Goal: Transaction & Acquisition: Purchase product/service

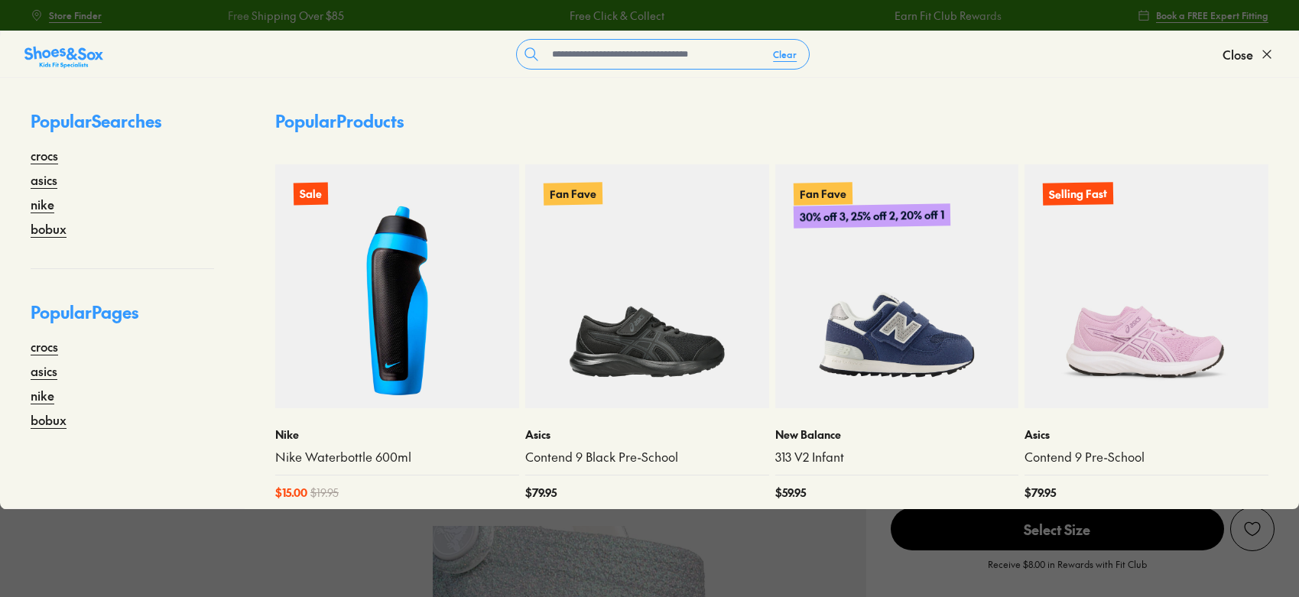
select select "*"
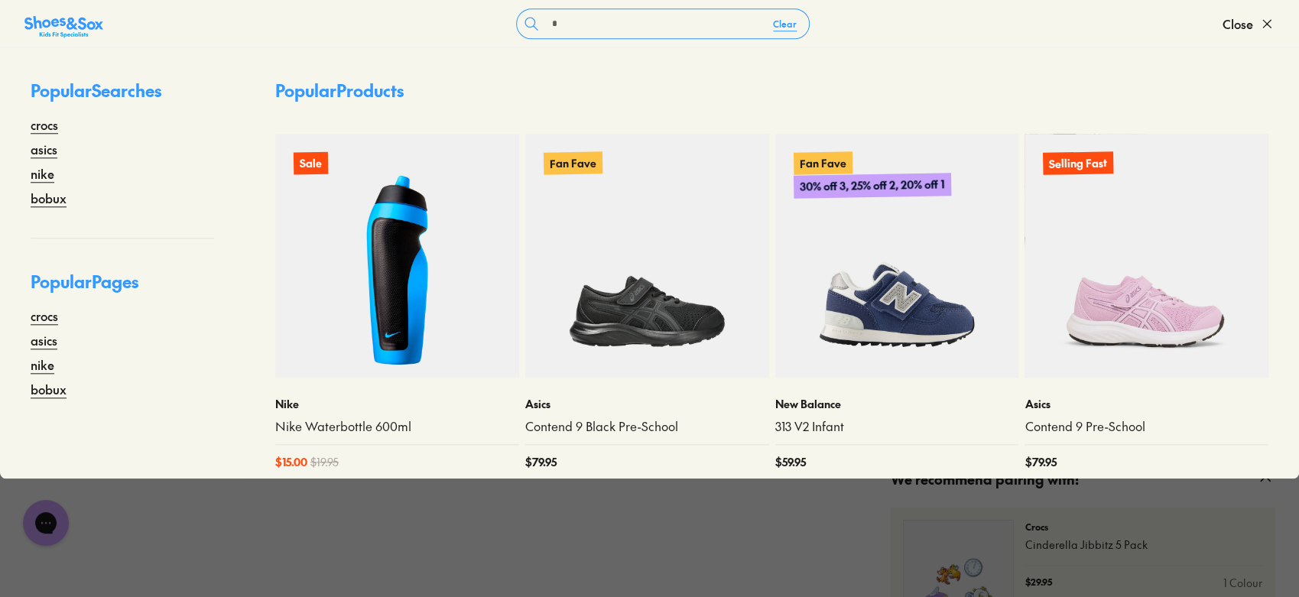
scroll to position [917, 0]
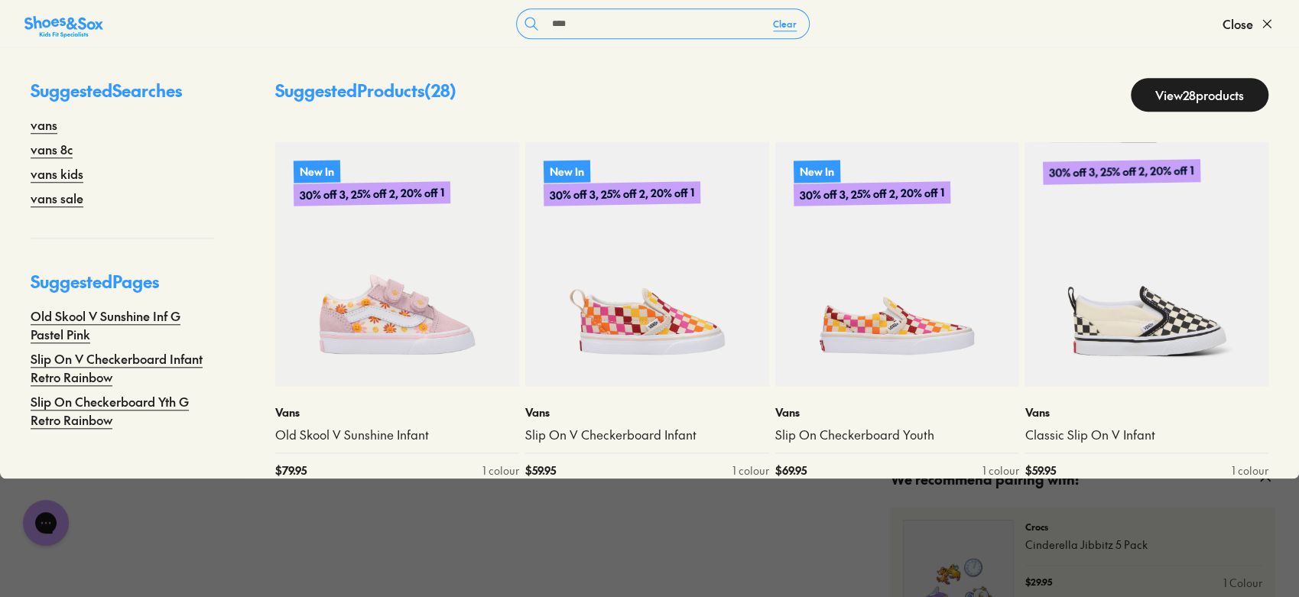
type input "****"
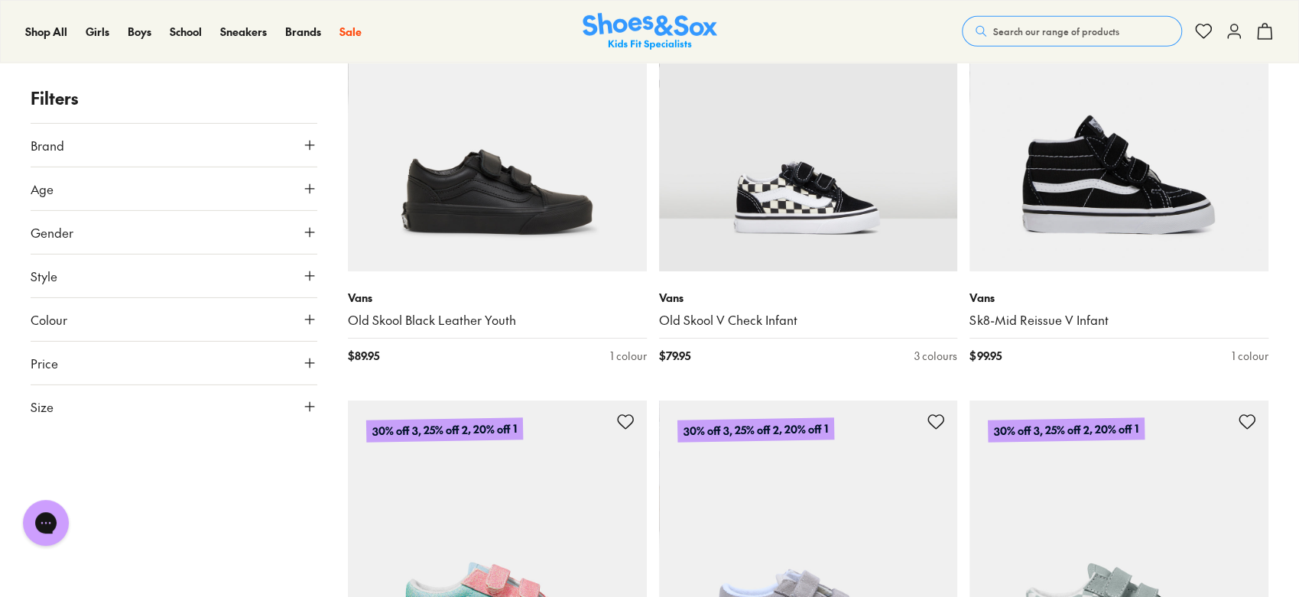
scroll to position [3239, 0]
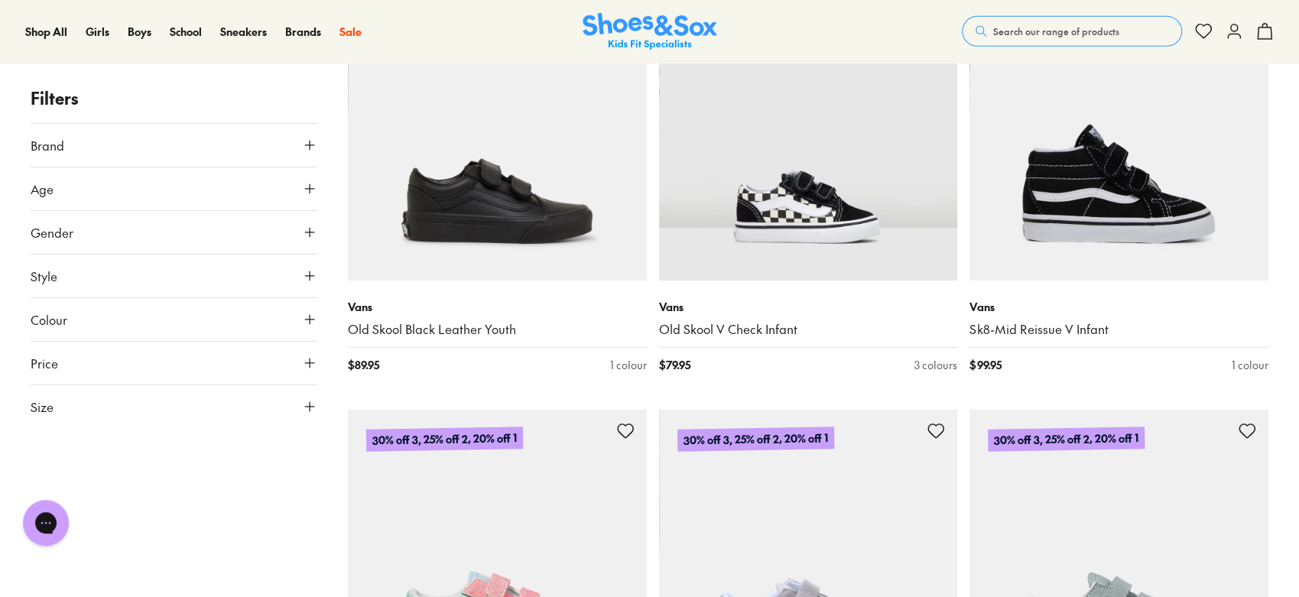
click at [1040, 31] on span "Search our range of products" at bounding box center [1056, 31] width 126 height 14
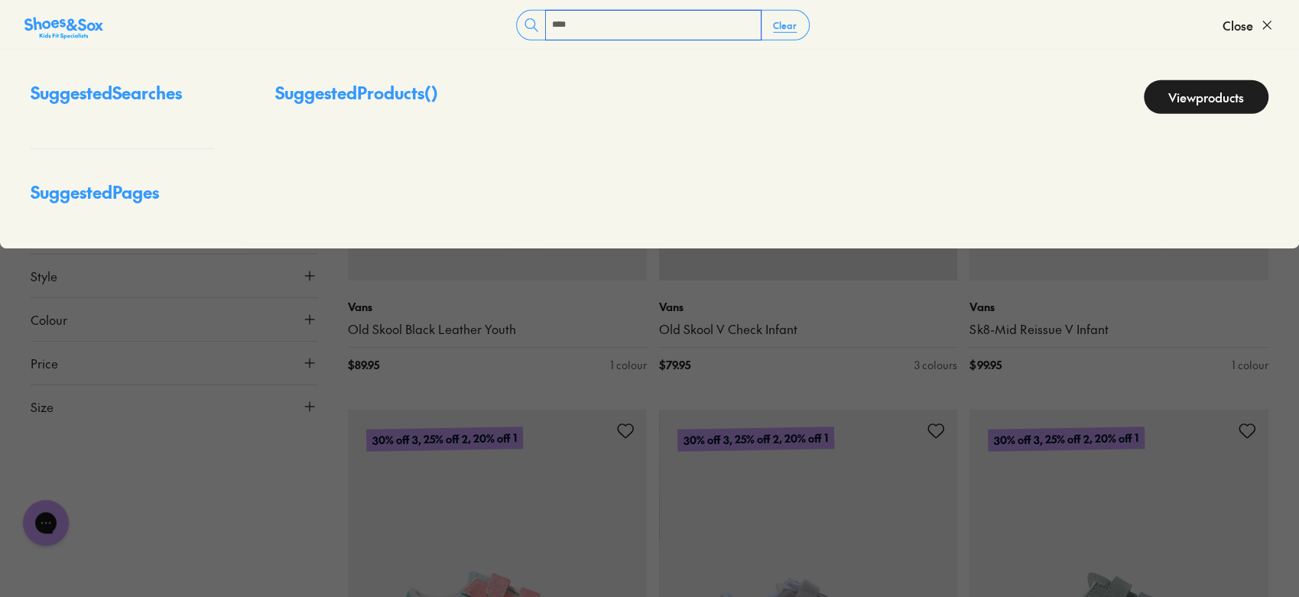
type input "****"
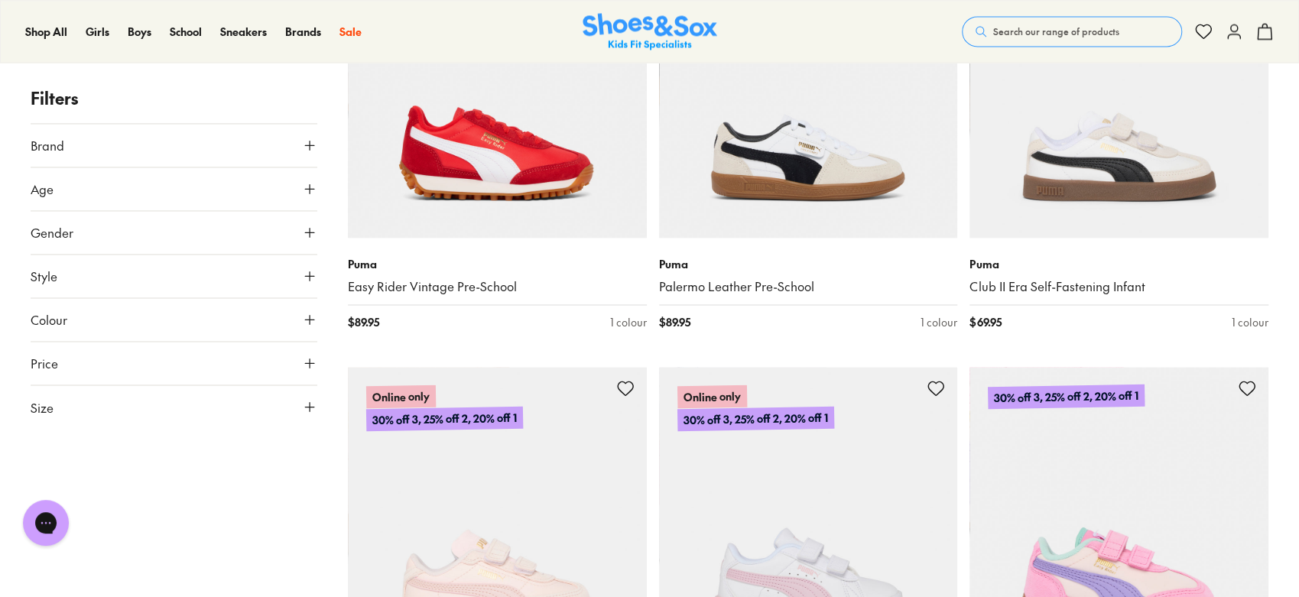
scroll to position [1573, 0]
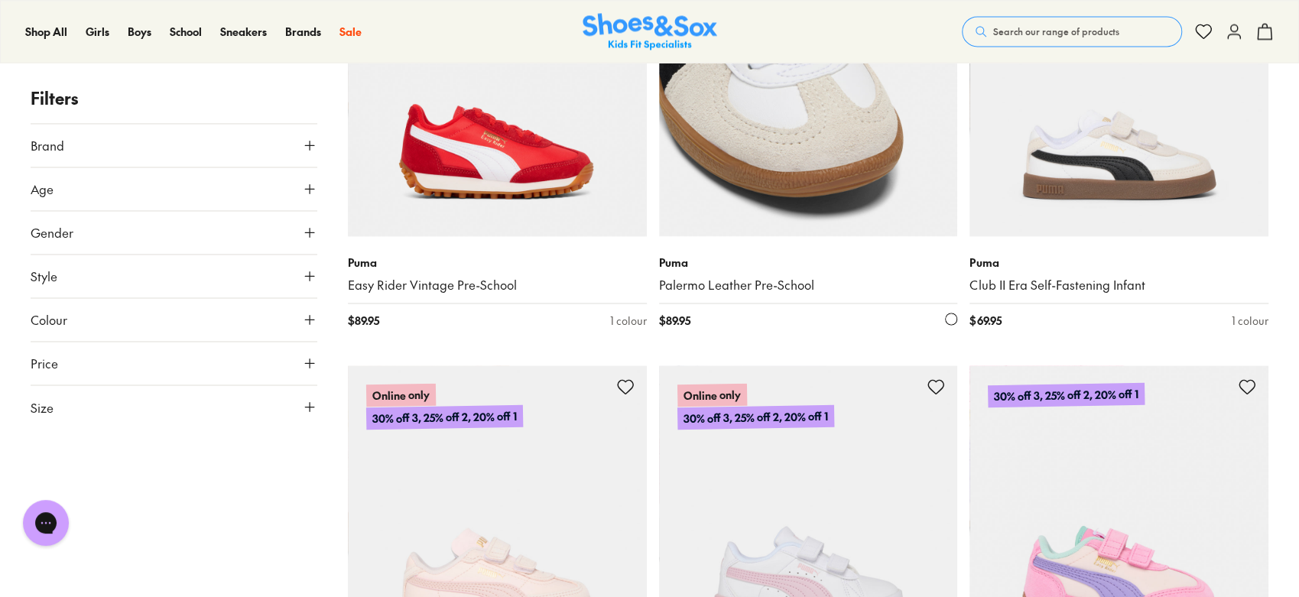
click at [844, 152] on img at bounding box center [808, 86] width 299 height 299
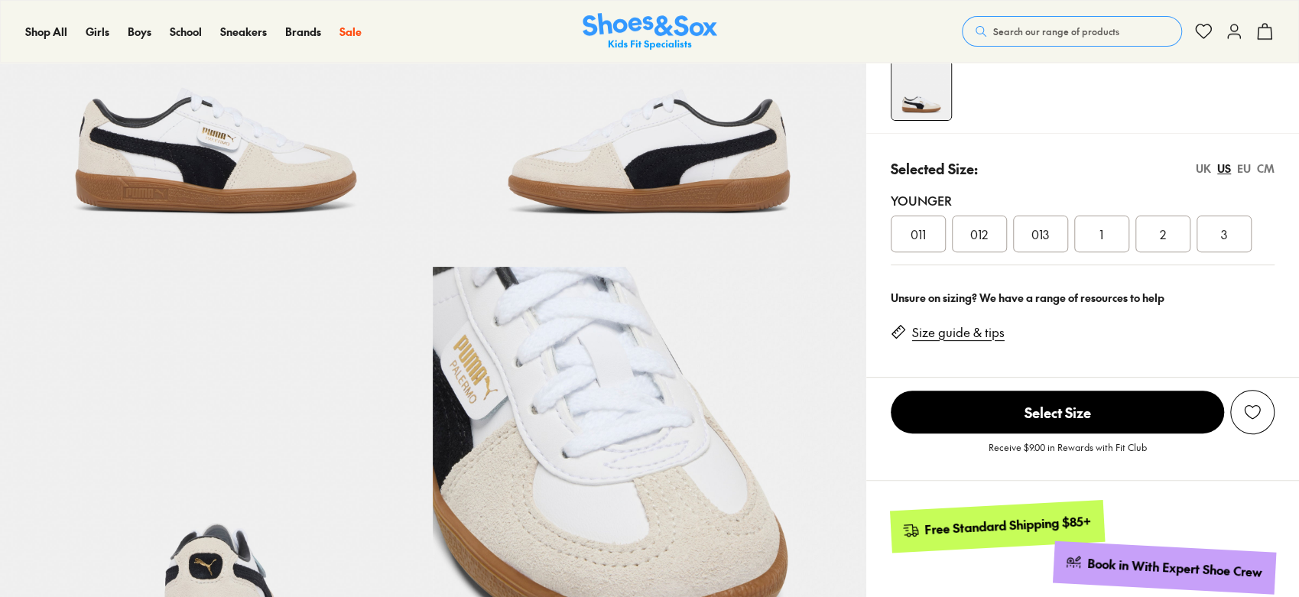
scroll to position [297, 0]
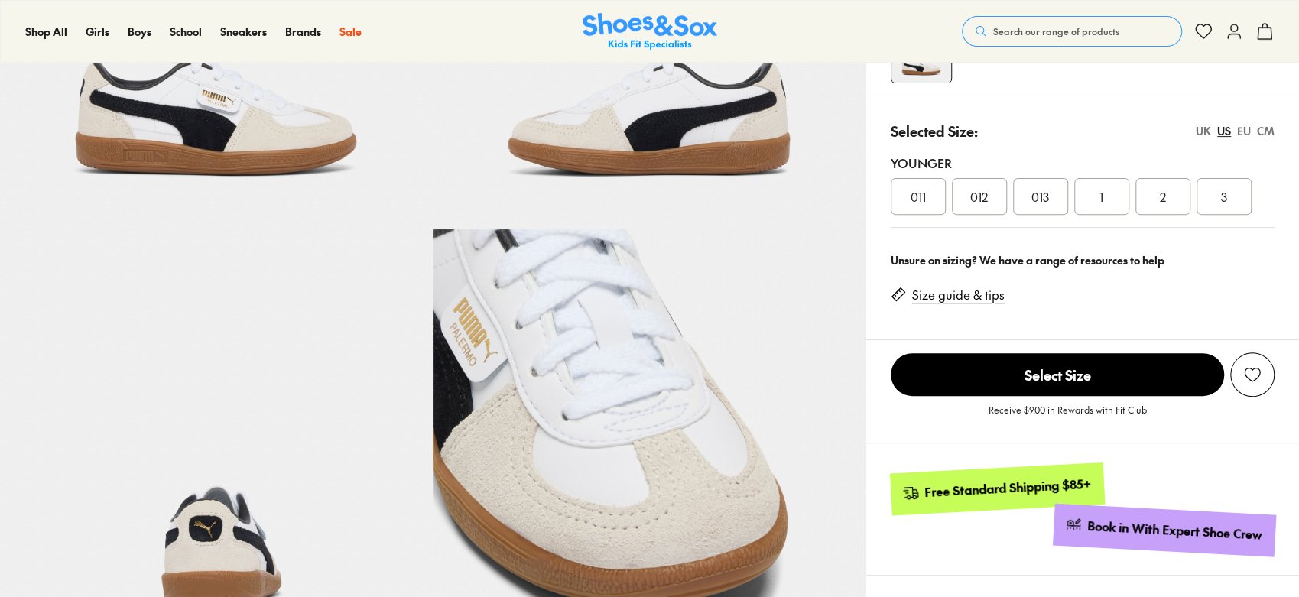
select select "*"
click at [1173, 198] on div "2" at bounding box center [1162, 196] width 55 height 37
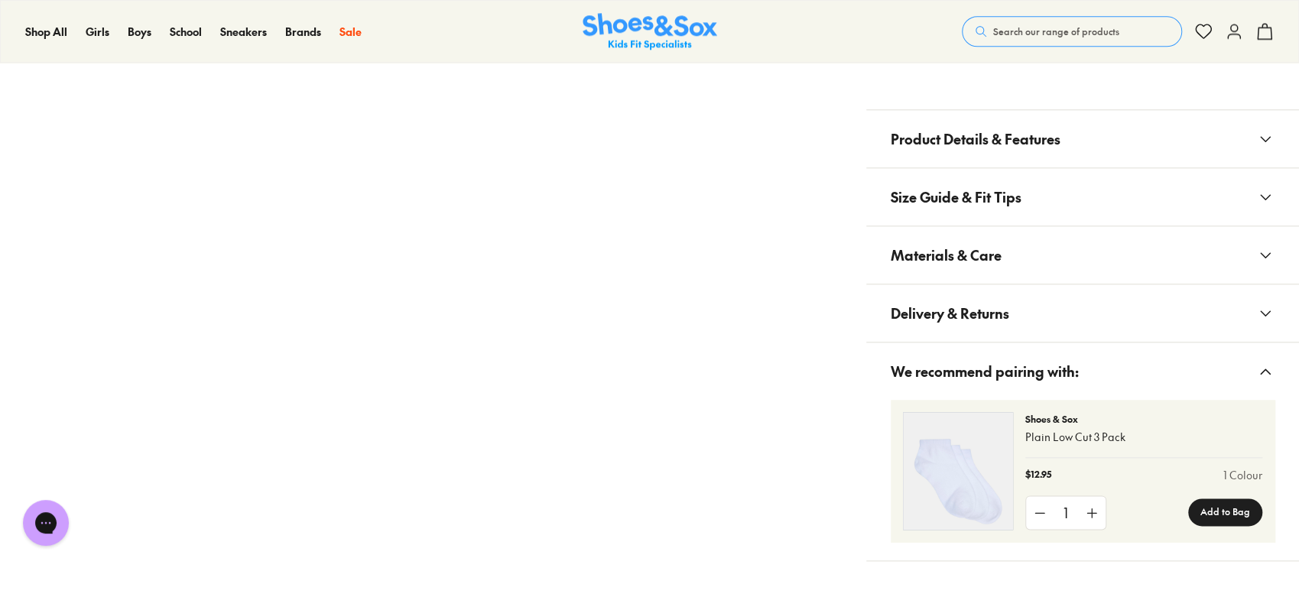
scroll to position [1004, 0]
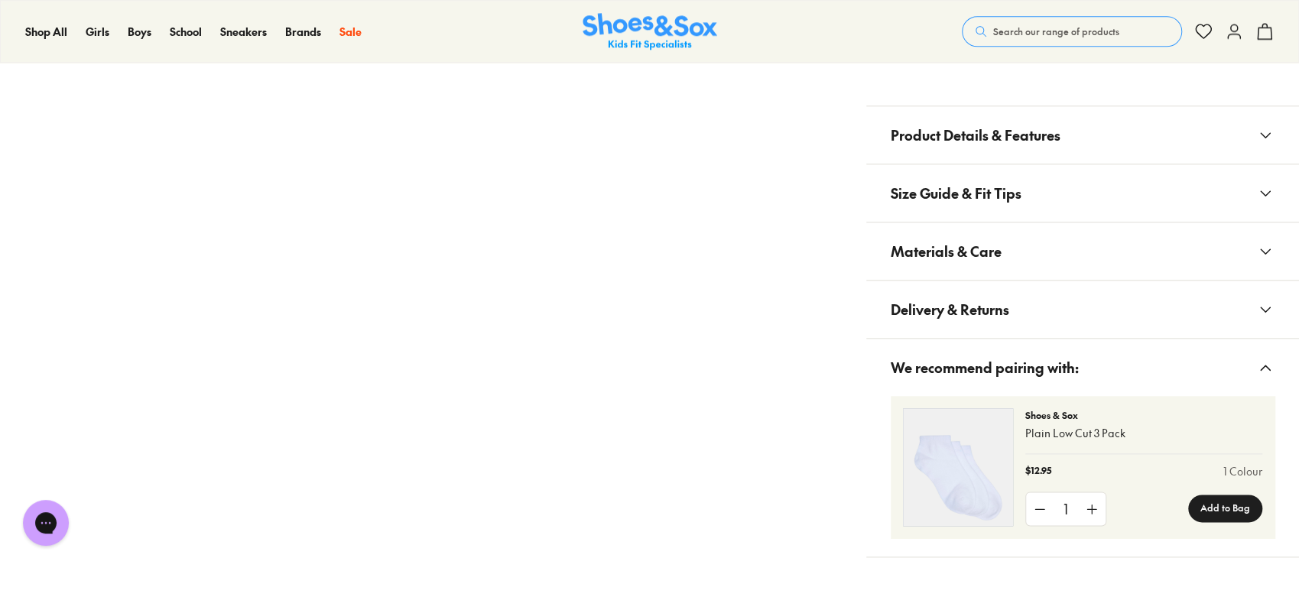
click at [1082, 261] on button "Materials & Care" at bounding box center [1082, 250] width 433 height 57
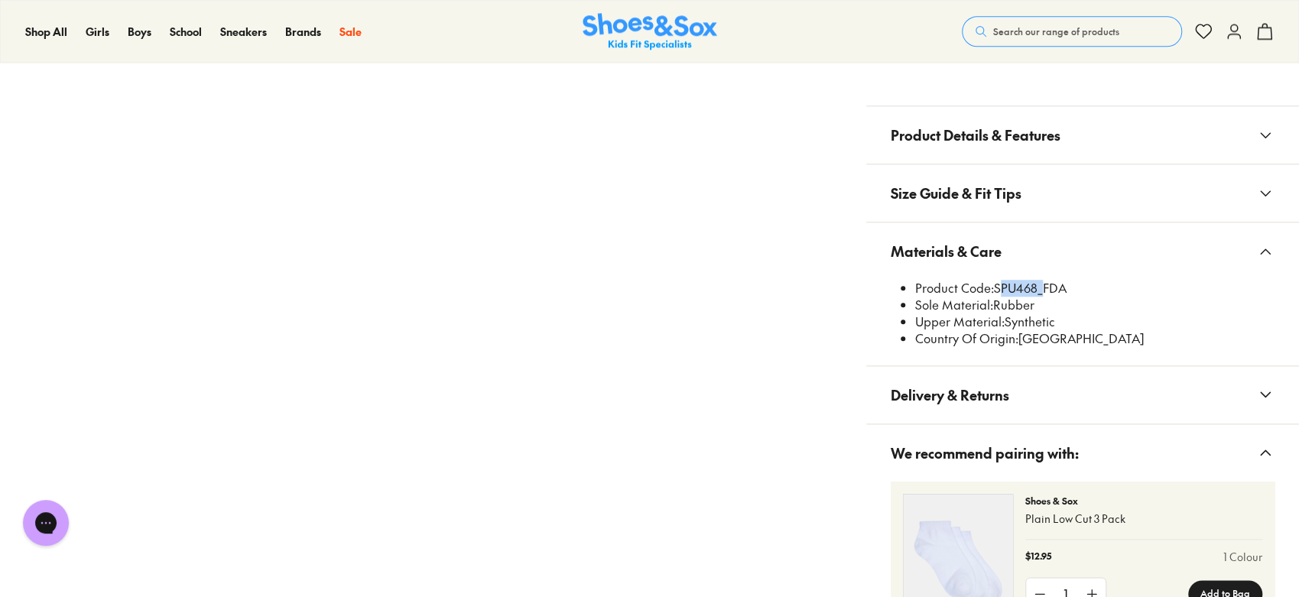
drag, startPoint x: 994, startPoint y: 284, endPoint x: 1037, endPoint y: 290, distance: 44.0
click at [1037, 290] on li "Product Code: SPU468_FDA" at bounding box center [1094, 288] width 359 height 17
copy li "SPU468"
